Goal: Navigation & Orientation: Find specific page/section

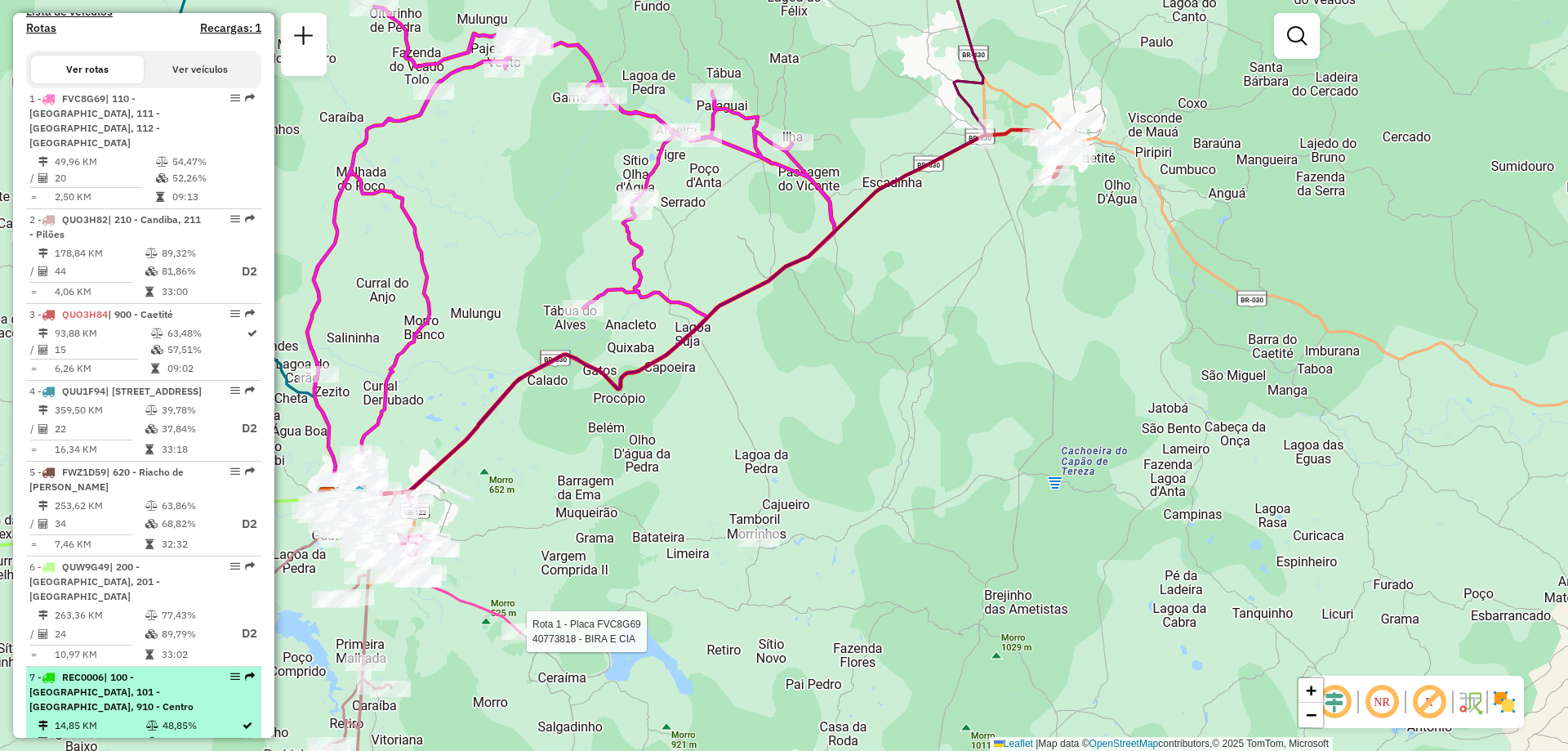
scroll to position [810, 0]
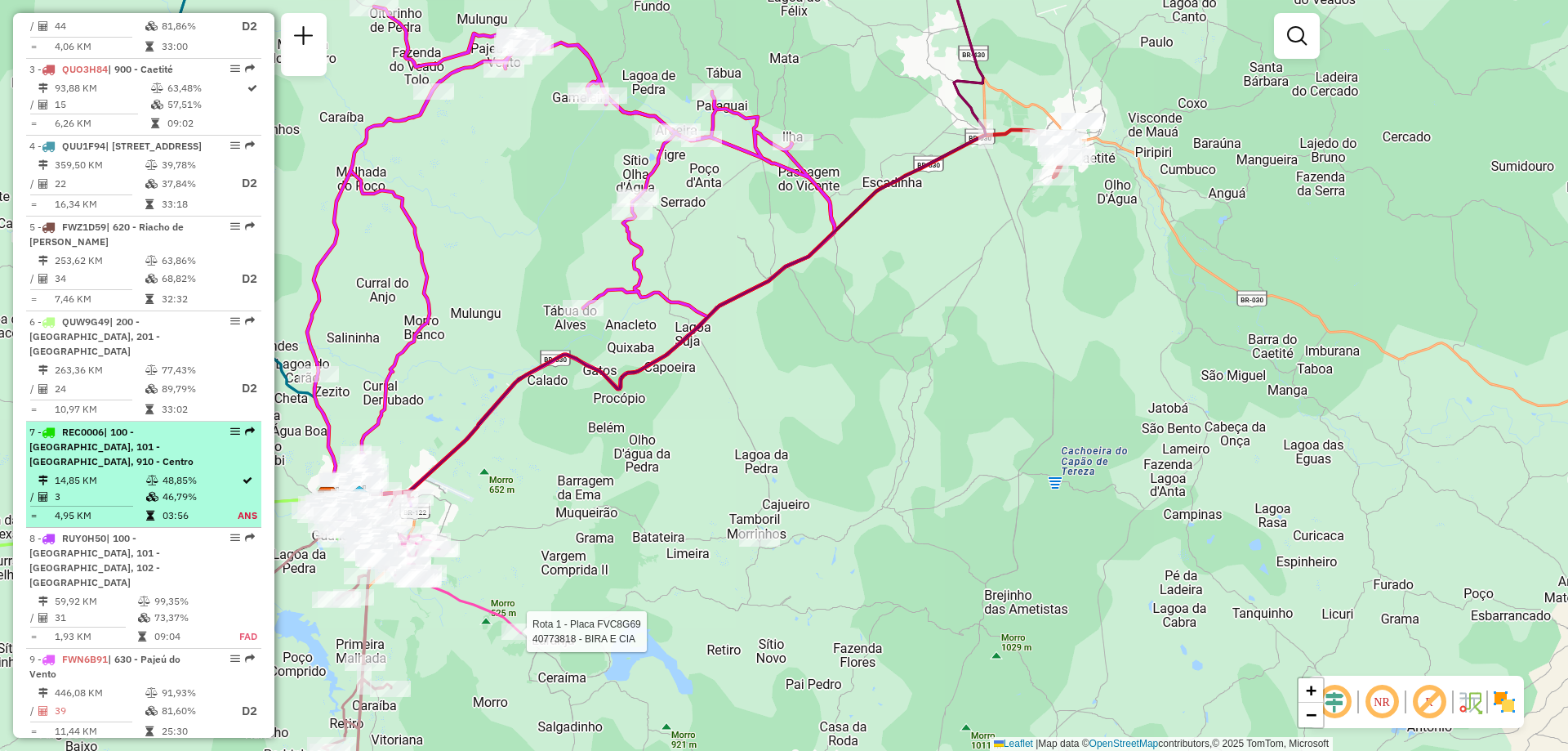
click at [149, 451] on span "| 100 - [GEOGRAPHIC_DATA], 101 - [GEOGRAPHIC_DATA], 910 - Centro" at bounding box center [111, 446] width 164 height 42
select select "**********"
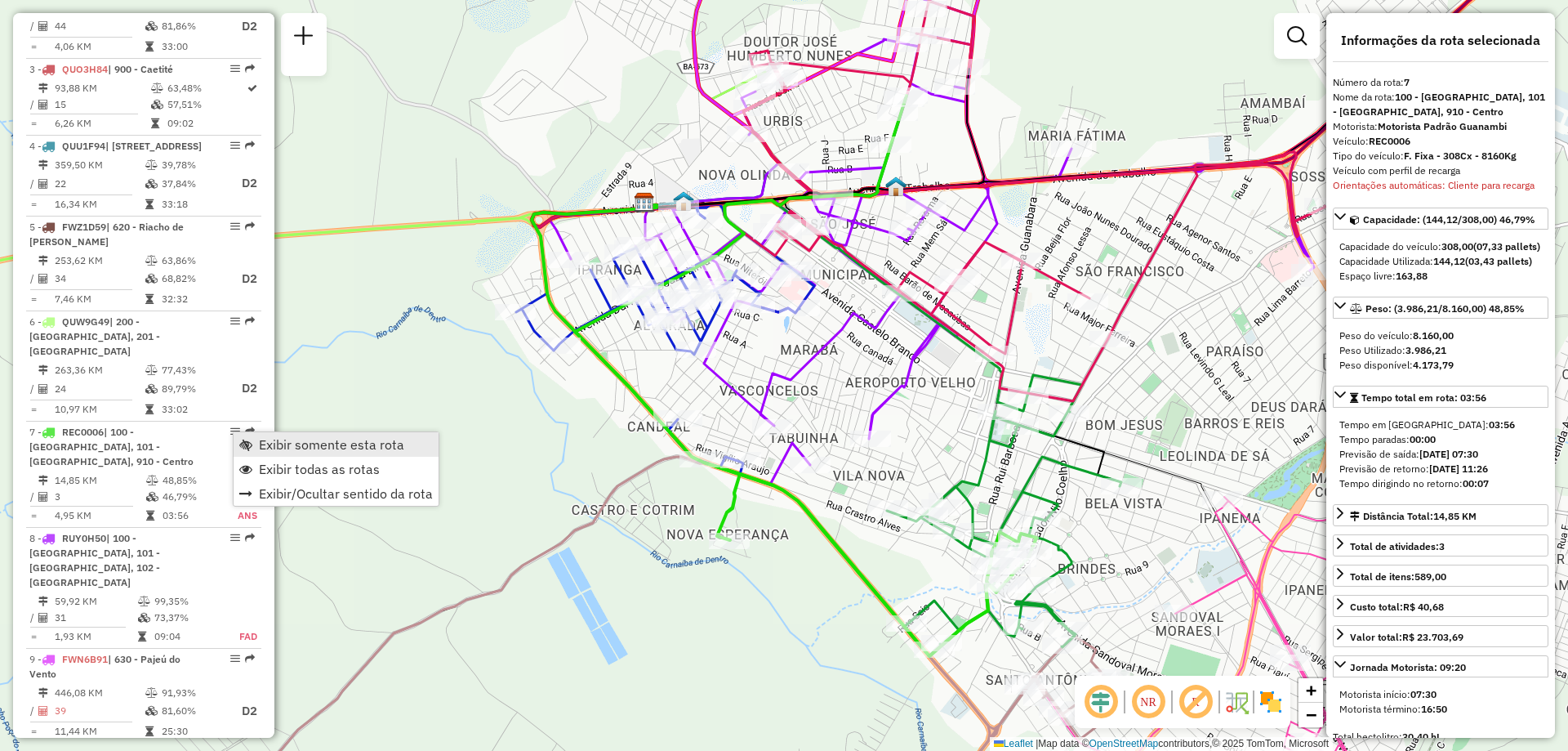
click at [329, 445] on span "Exibir somente esta rota" at bounding box center [331, 444] width 145 height 13
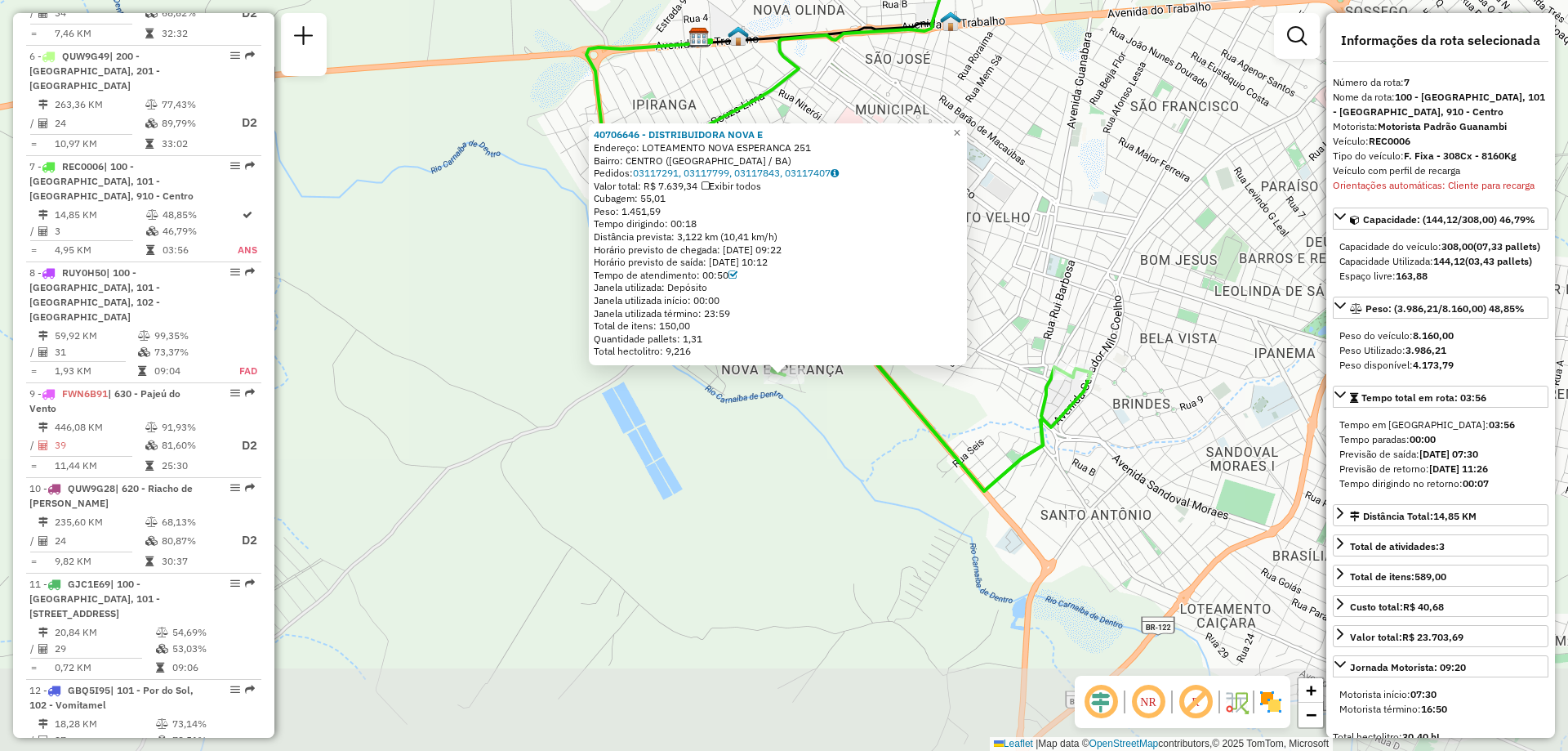
scroll to position [1219, 0]
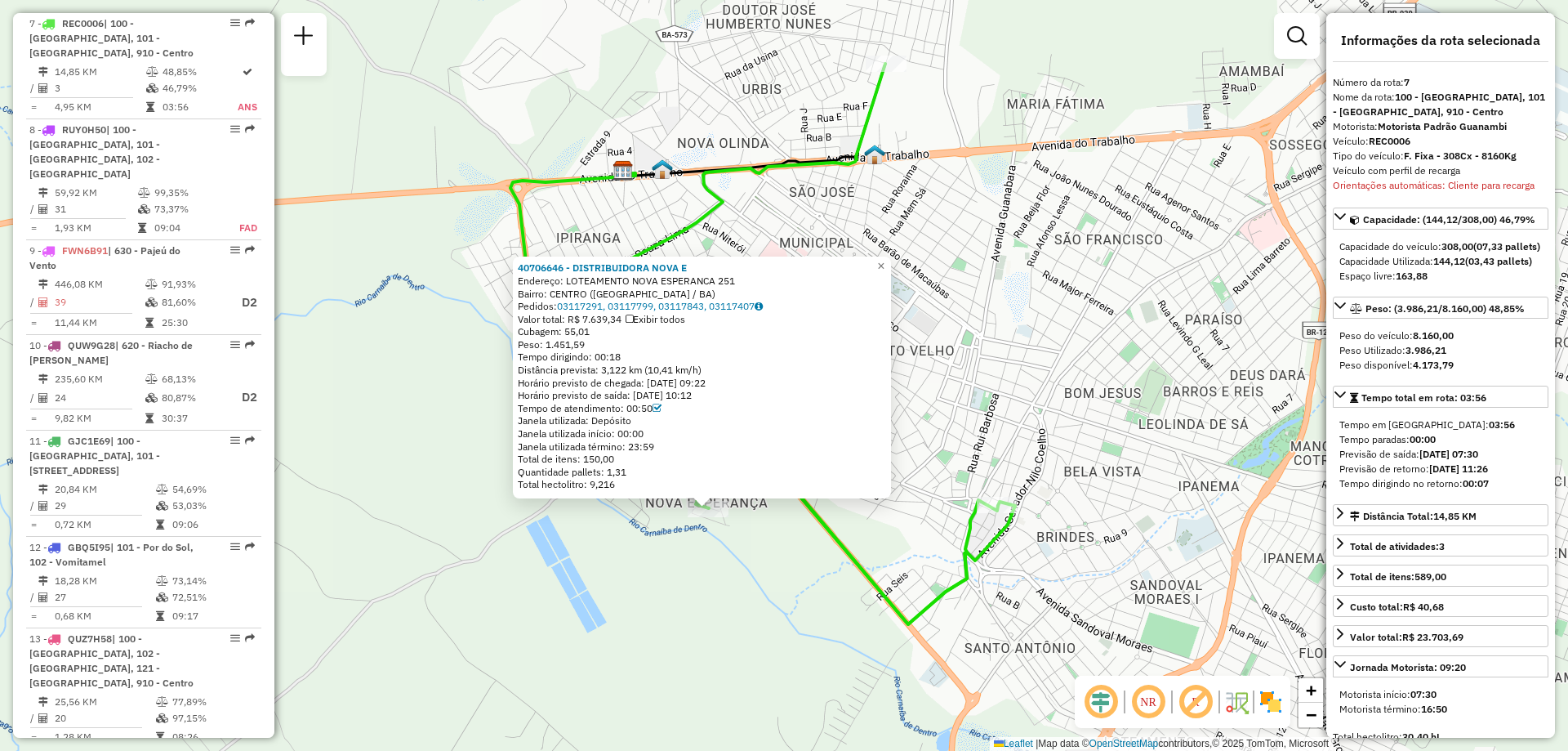
drag, startPoint x: 818, startPoint y: 453, endPoint x: 742, endPoint y: 587, distance: 154.1
click at [742, 587] on div "40706646 - DISTRIBUIDORA NOVA E Endereço: LOTEAMENTO NOVA ESPERANCA 251 Bairro:…" at bounding box center [784, 376] width 1568 height 751
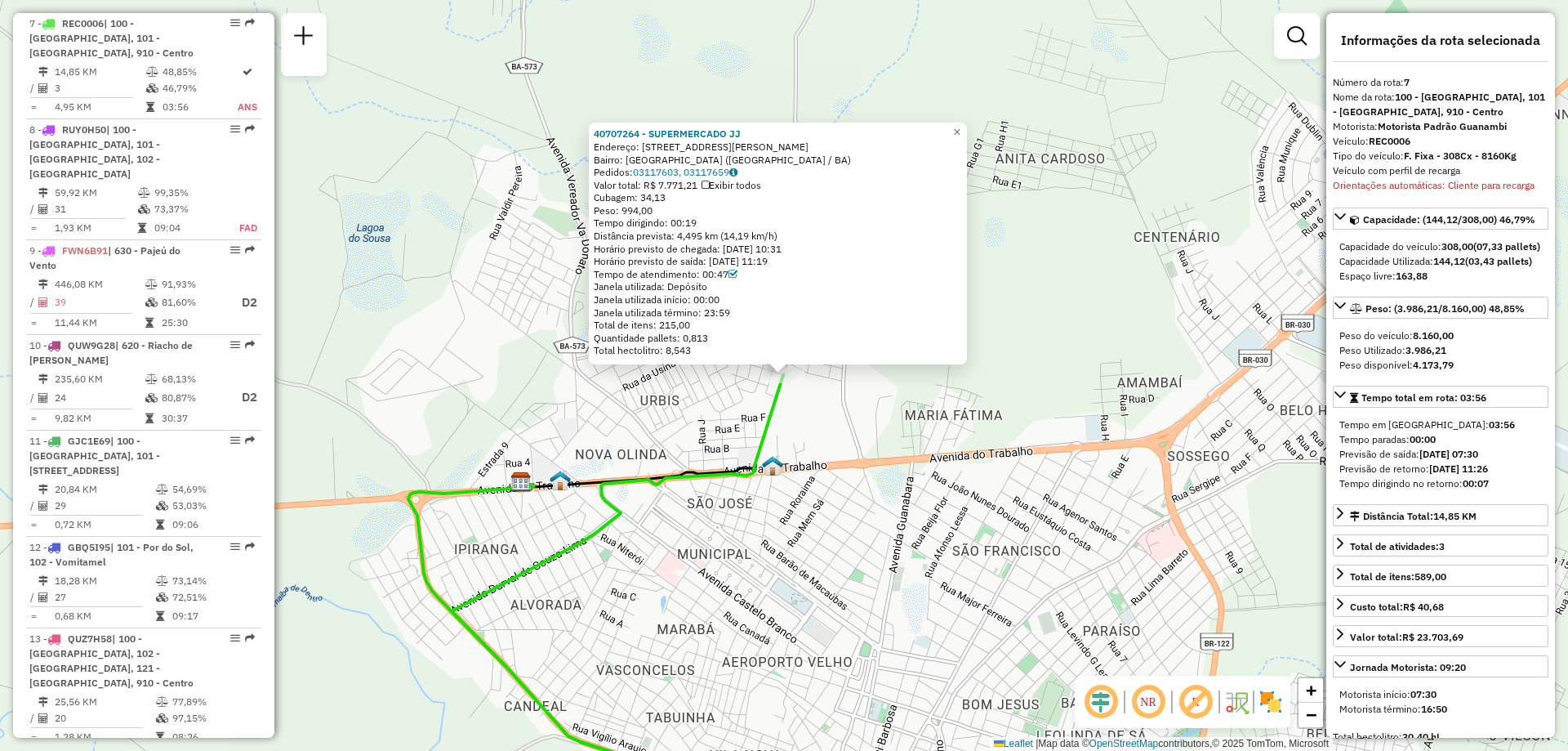
click at [911, 386] on div "40707264 - SUPERMERCADO [PERSON_NAME]: [STREET_ADDRESS]: [GEOGRAPHIC_DATA] ([GE…" at bounding box center [784, 376] width 1568 height 751
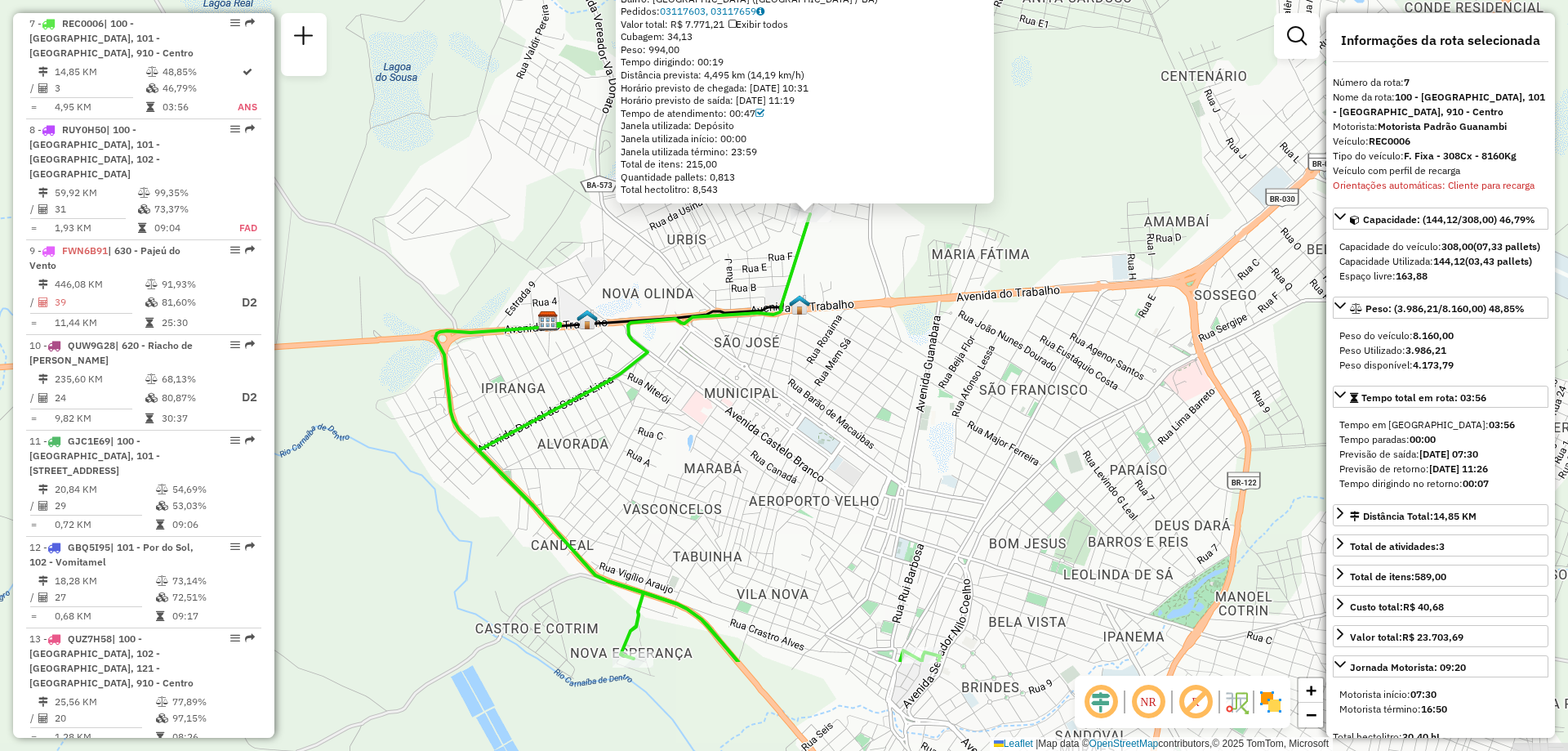
drag, startPoint x: 1035, startPoint y: 509, endPoint x: 1062, endPoint y: 344, distance: 167.2
click at [1062, 344] on div "40707264 - SUPERMERCADO [PERSON_NAME]: [STREET_ADDRESS]: [GEOGRAPHIC_DATA] ([GE…" at bounding box center [784, 376] width 1568 height 751
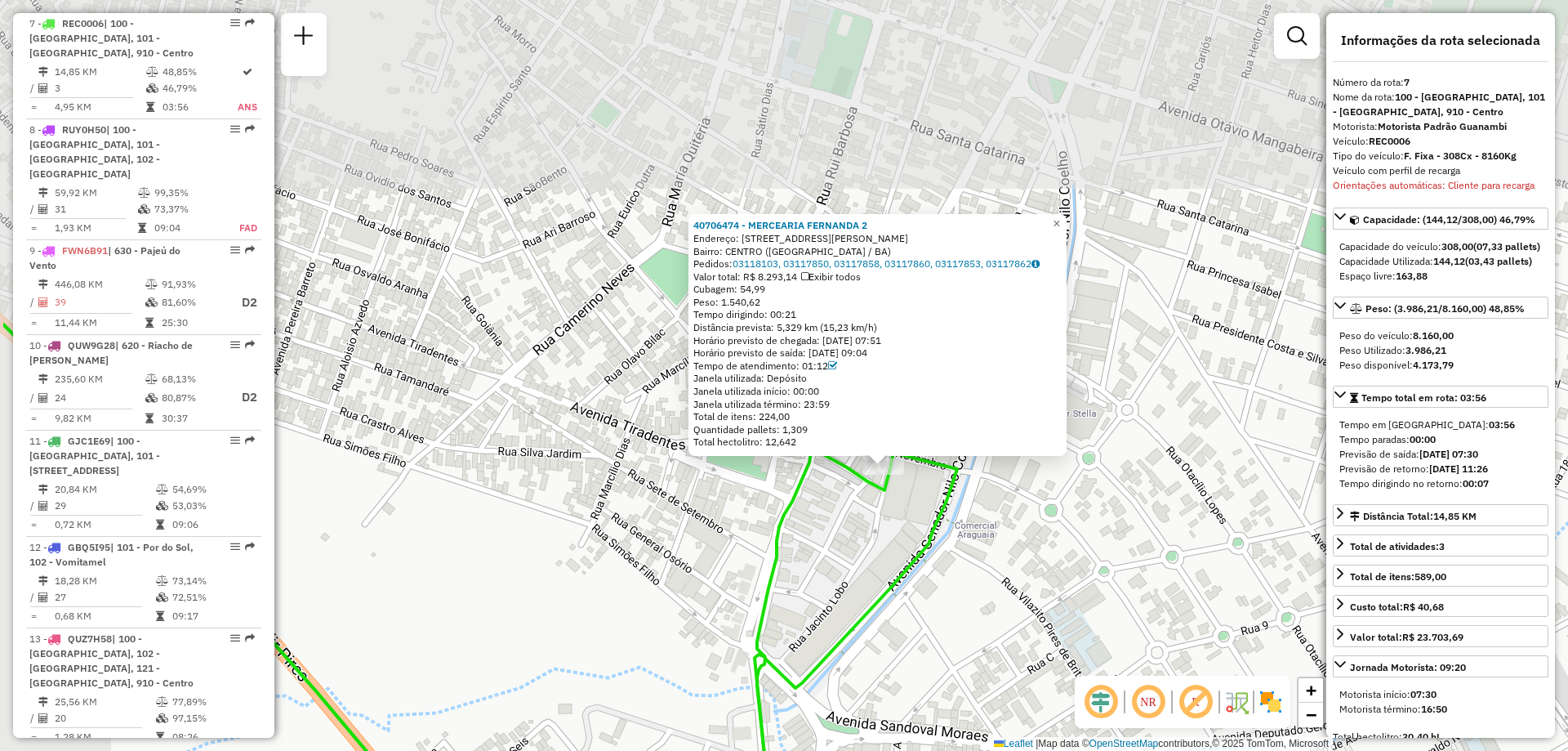
drag, startPoint x: 813, startPoint y: 430, endPoint x: 959, endPoint y: 610, distance: 231.8
click at [959, 610] on div "40706474 - MERCEARIA FERNANDA 2 Endereço: [STREET_ADDRESS][PERSON_NAME] Pedidos…" at bounding box center [784, 376] width 1568 height 751
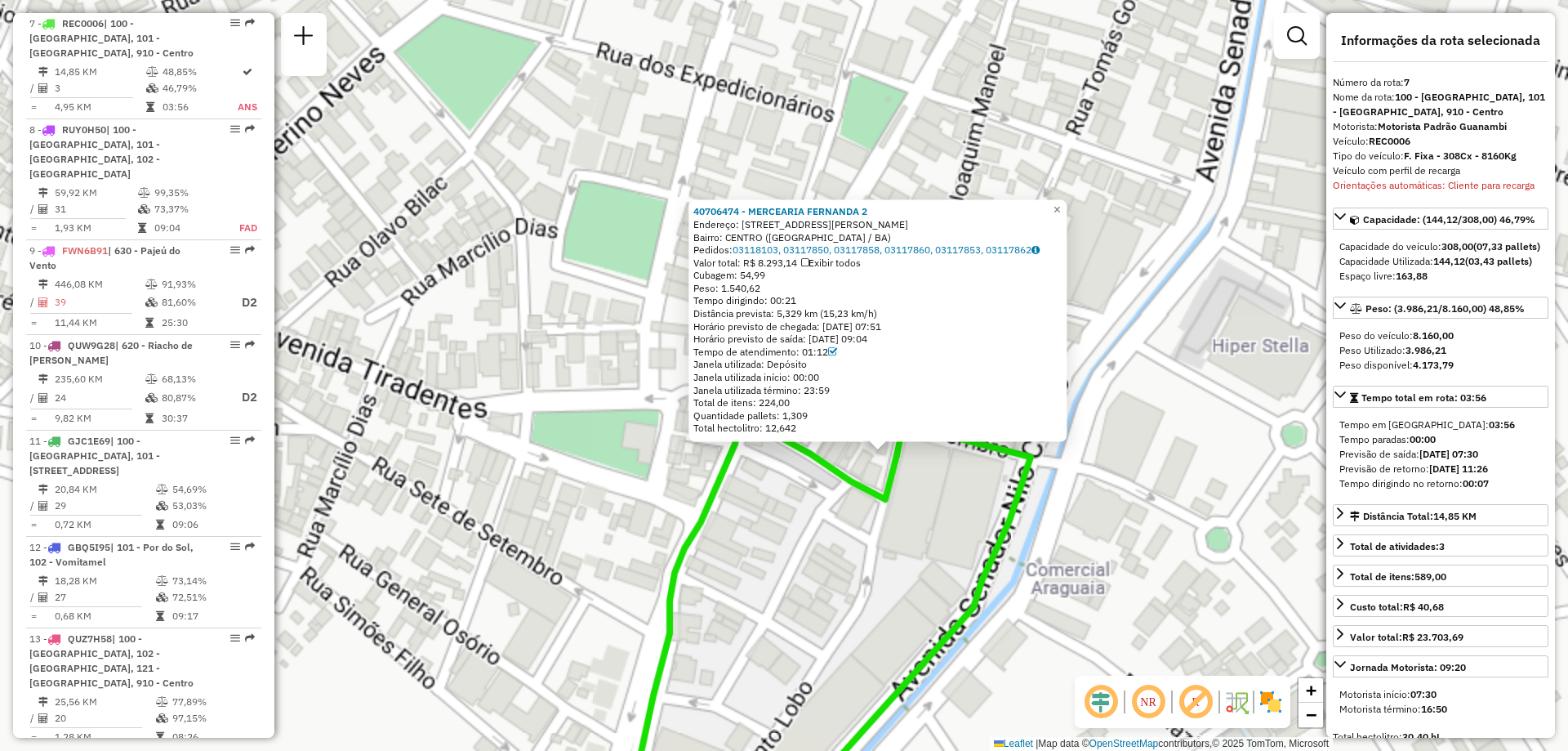
click at [899, 491] on div "40706474 - MERCEARIA FERNANDA 2 Endereço: [STREET_ADDRESS][PERSON_NAME] Pedidos…" at bounding box center [784, 376] width 1568 height 751
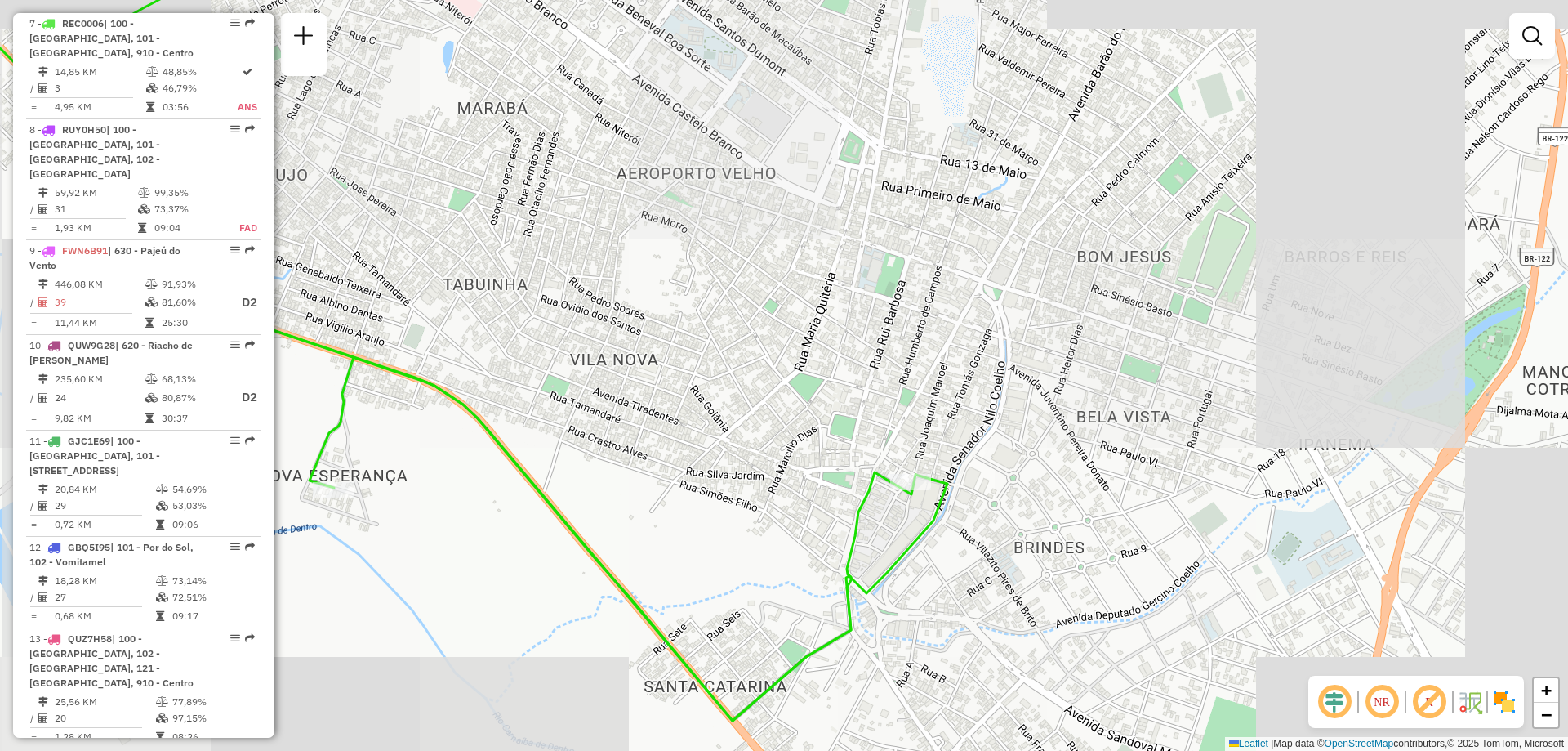
drag, startPoint x: 724, startPoint y: 449, endPoint x: 849, endPoint y: 419, distance: 128.5
click at [849, 419] on div "Janela de atendimento Grade de atendimento Capacidade Transportadoras Veículos …" at bounding box center [784, 376] width 1568 height 751
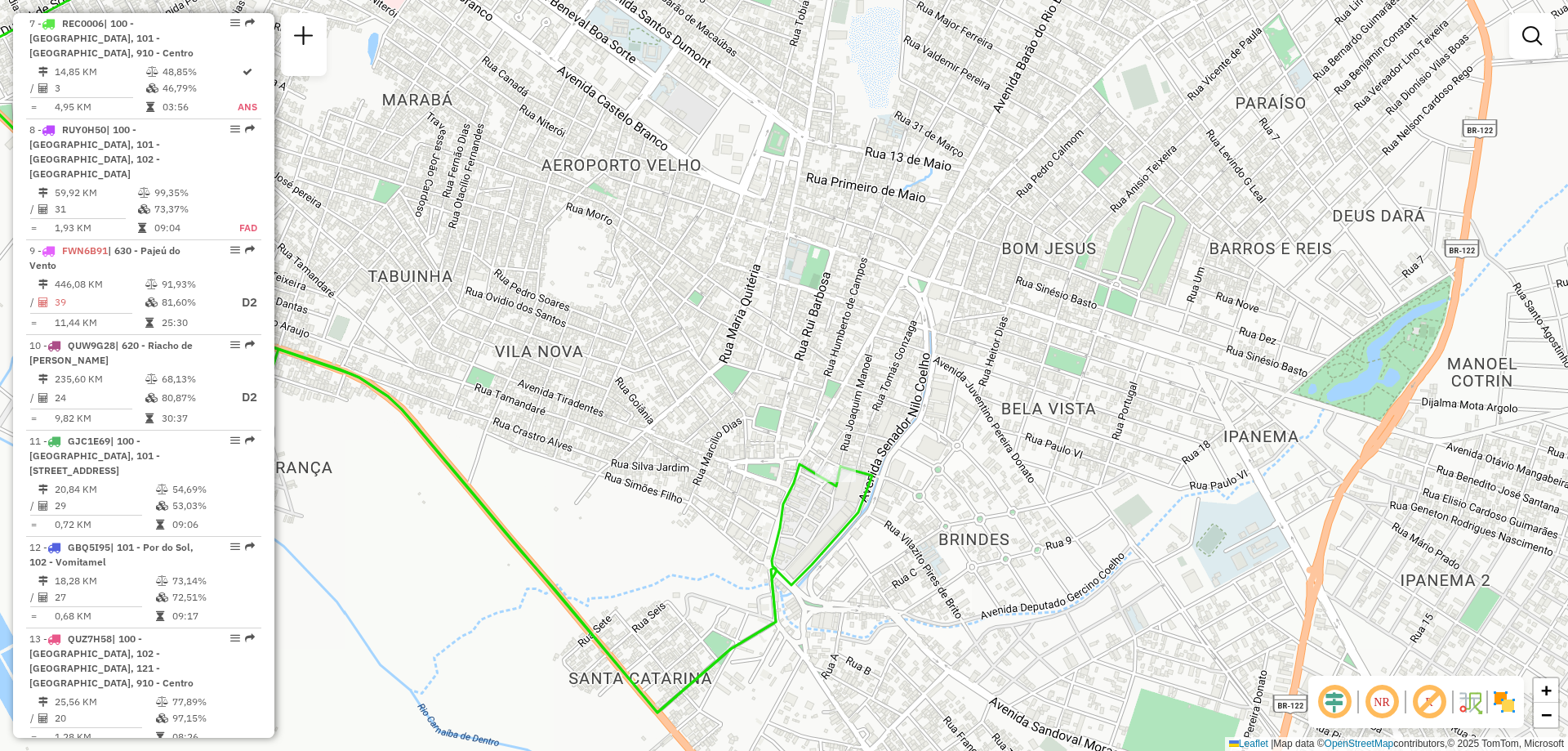
drag, startPoint x: 852, startPoint y: 515, endPoint x: 759, endPoint y: 528, distance: 93.9
click at [756, 534] on div "Janela de atendimento Grade de atendimento Capacidade Transportadoras Veículos …" at bounding box center [784, 376] width 1568 height 751
